Goal: Check status

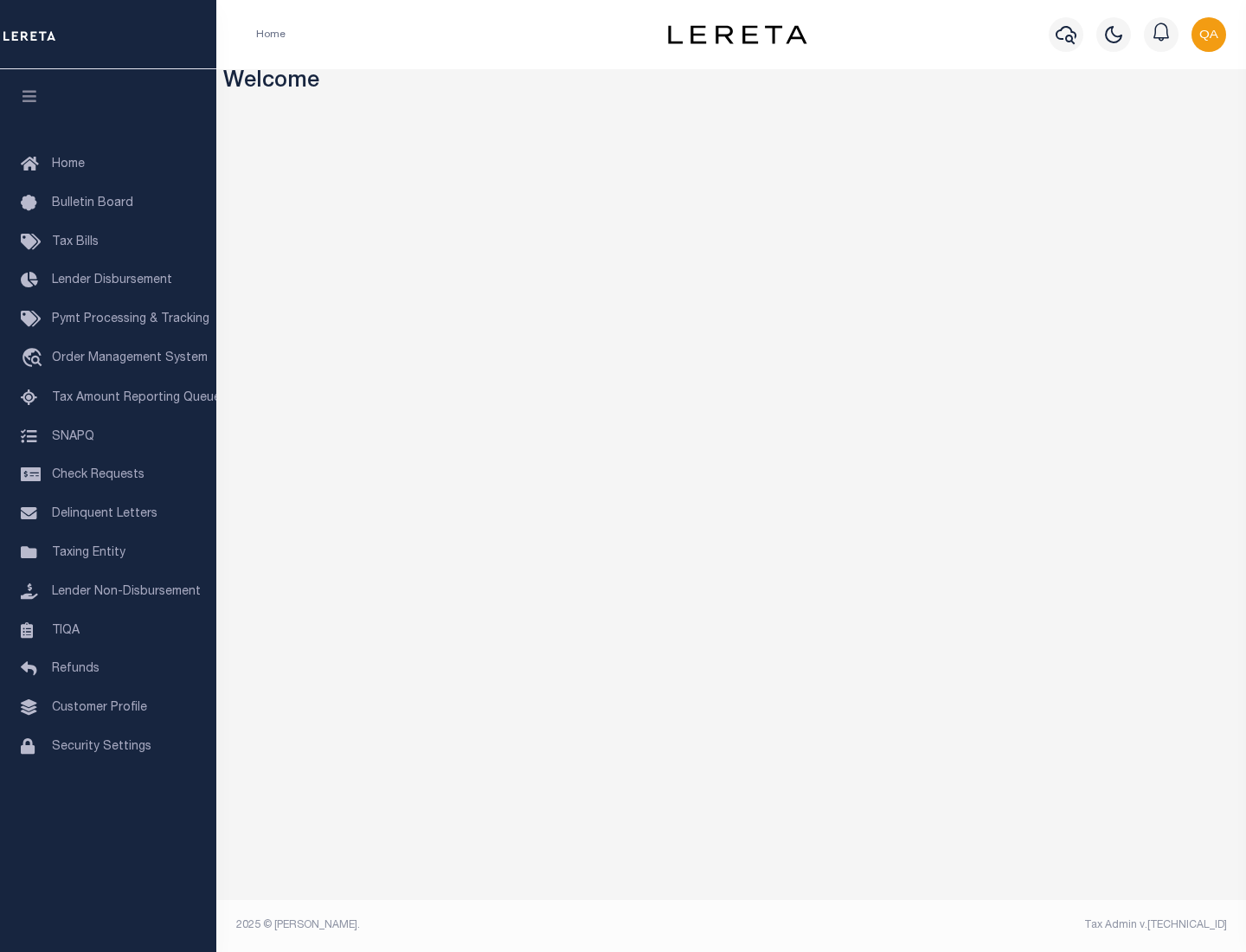
click at [108, 475] on span "Check Requests" at bounding box center [98, 476] width 93 height 12
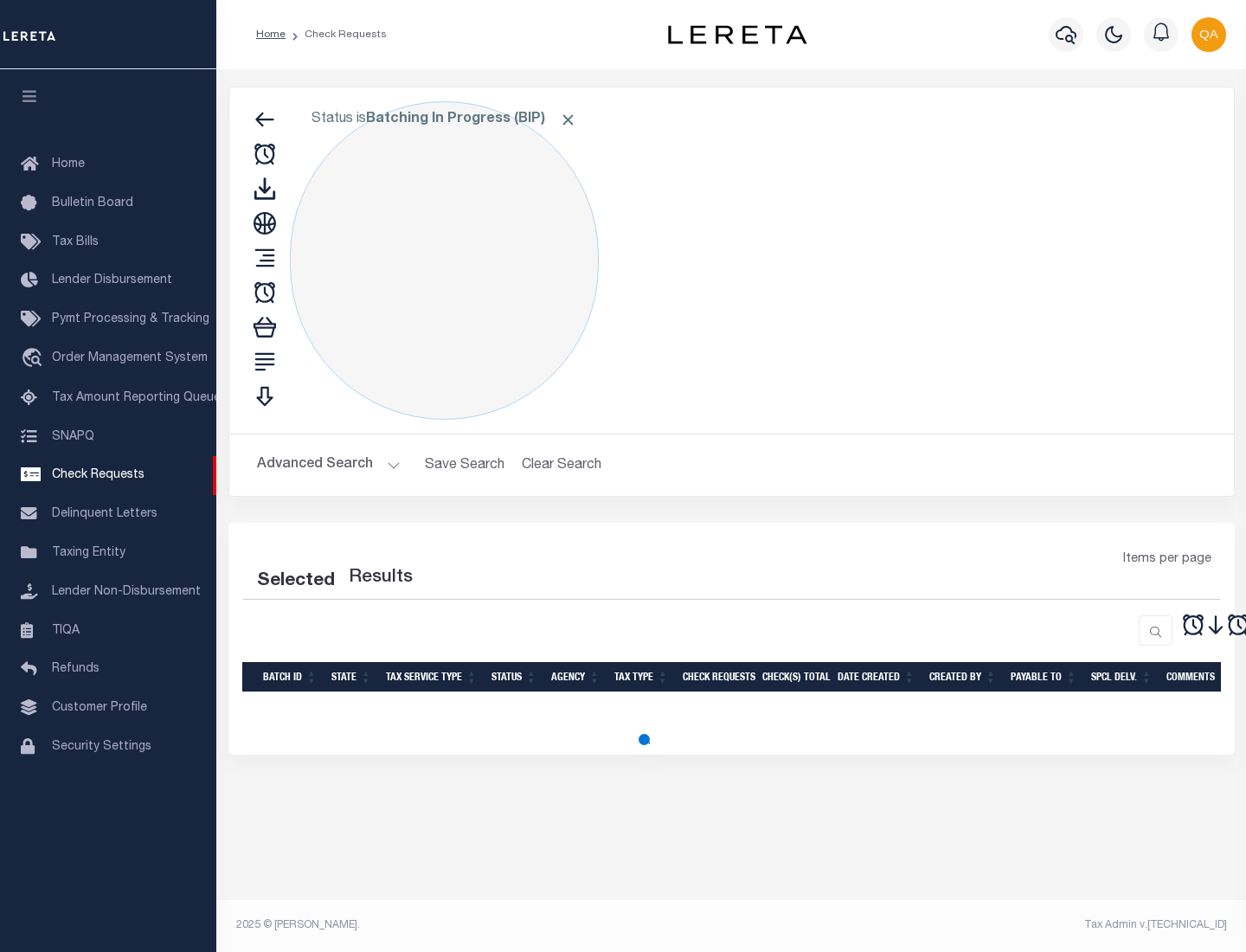
select select "50"
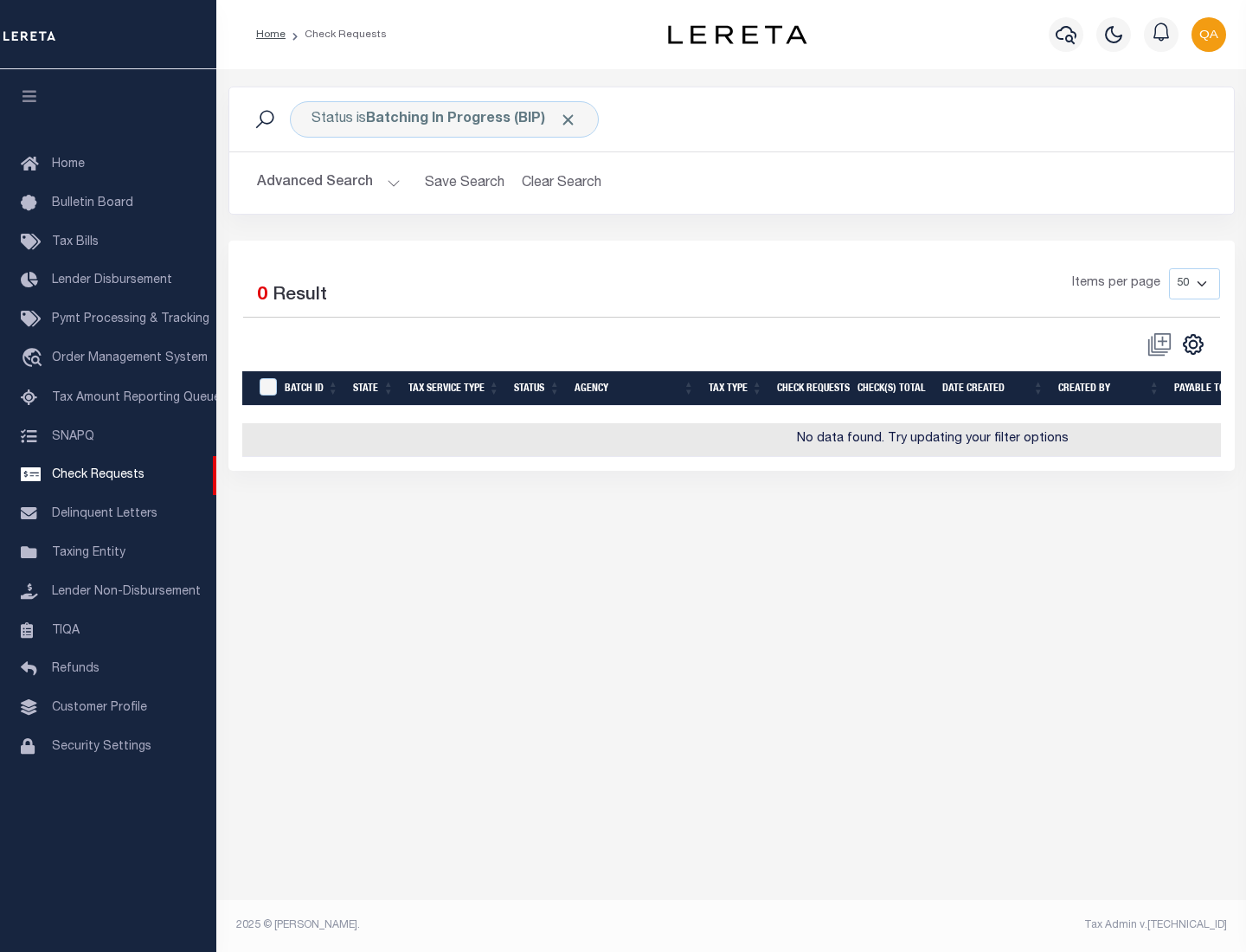
click at [569, 120] on span "Click to Remove" at bounding box center [568, 120] width 19 height 19
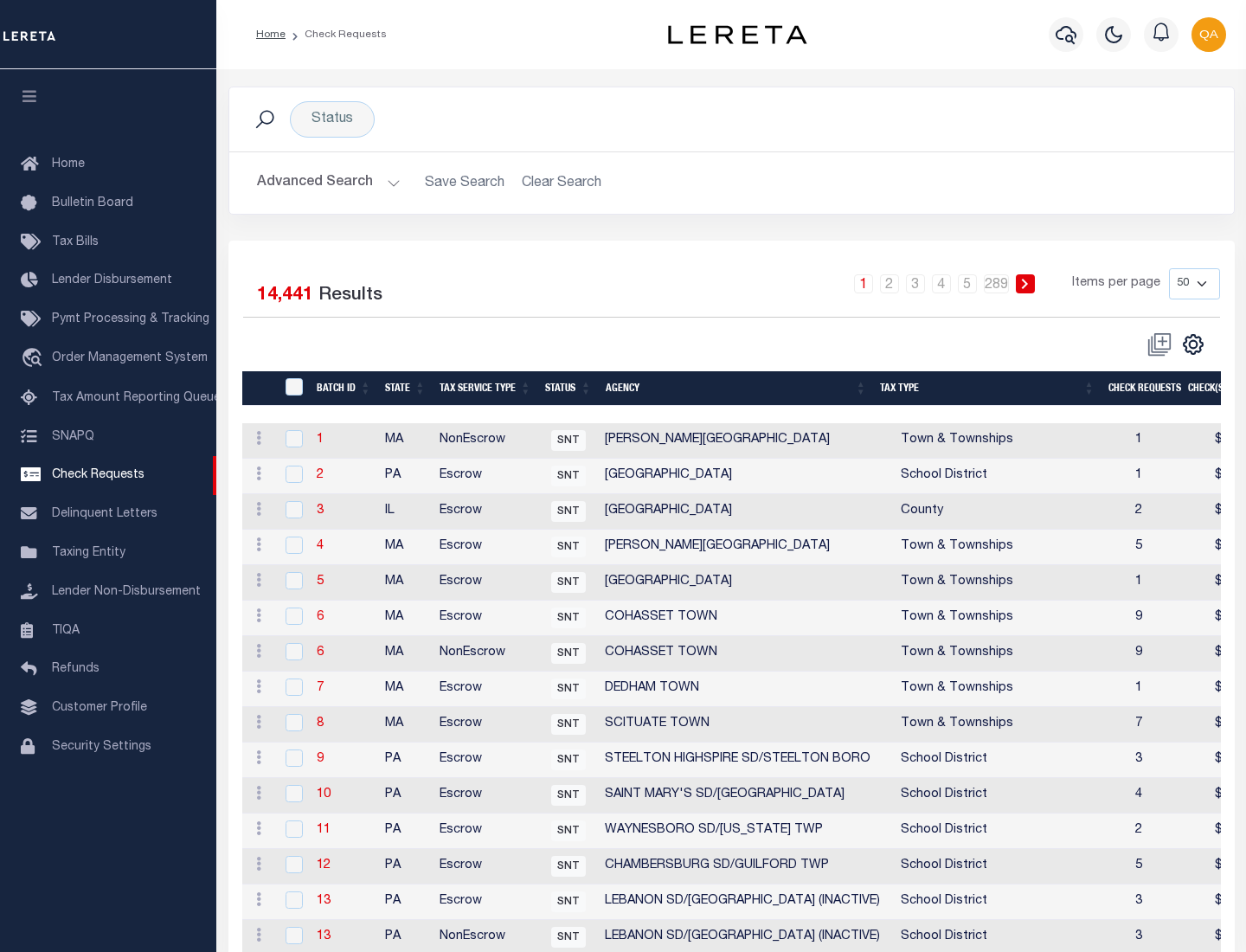
scroll to position [834, 0]
